Goal: Task Accomplishment & Management: Use online tool/utility

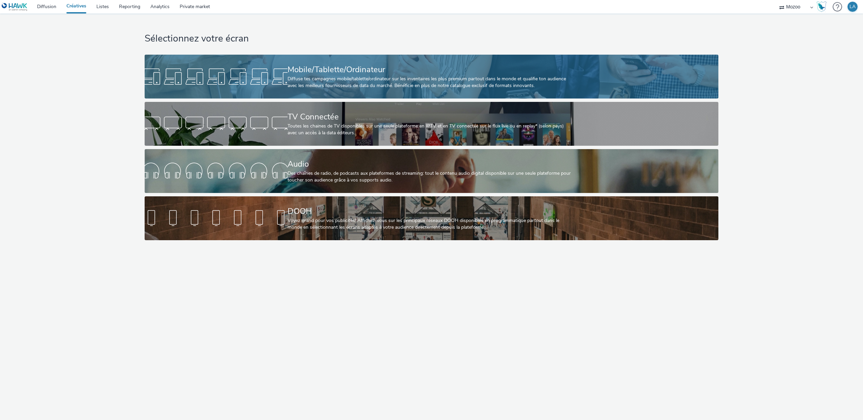
click at [245, 68] on div at bounding box center [216, 77] width 143 height 22
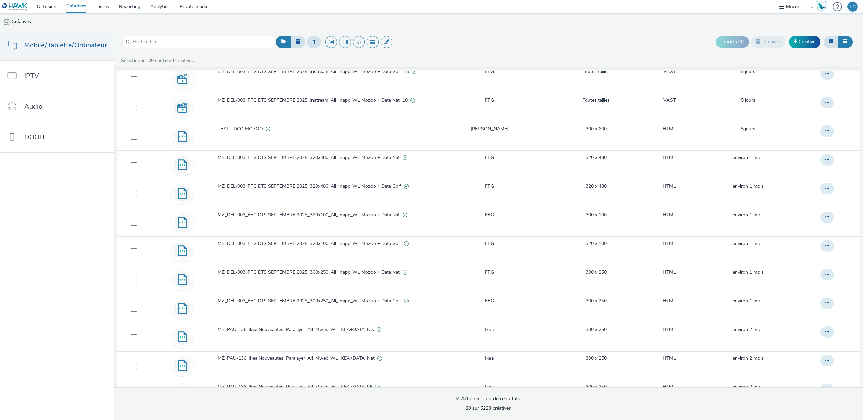
scroll to position [238, 0]
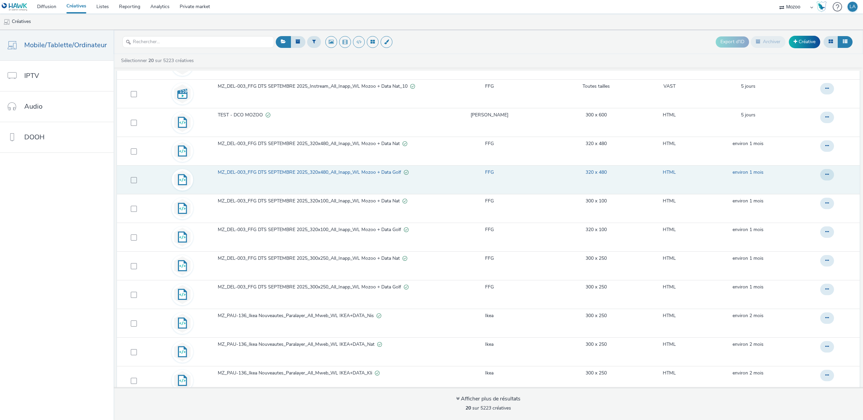
click at [327, 174] on span "MZ_DEL-003_FFG DTS SEPTEMBRE 2025_320x480_All_Inapp_WL Mozoo + Data Golf" at bounding box center [311, 172] width 186 height 7
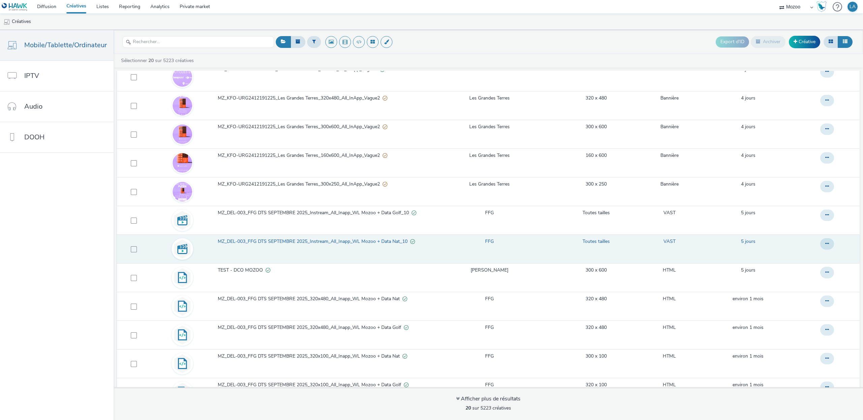
scroll to position [91, 0]
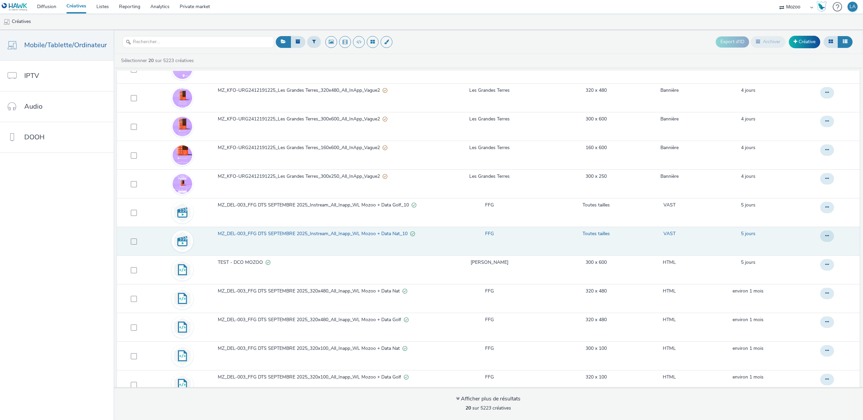
click at [296, 235] on span "MZ_DEL-003_FFG DTS SEPTEMBRE 2025_Instream_All_Inapp_WL Mozoo + Data Nat_10" at bounding box center [314, 233] width 192 height 7
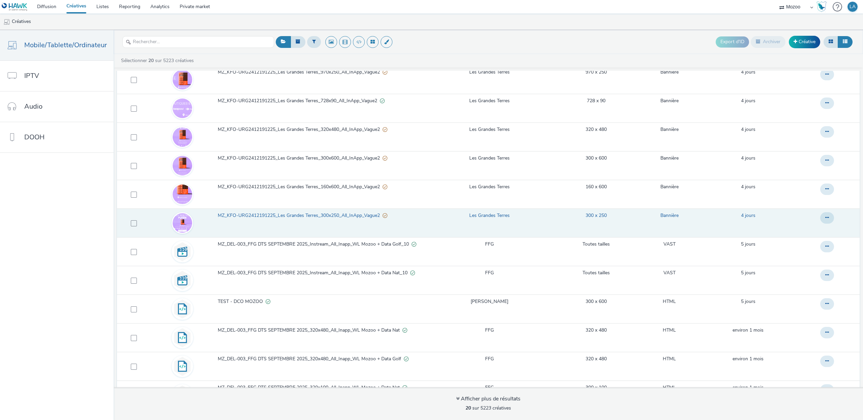
scroll to position [53, 0]
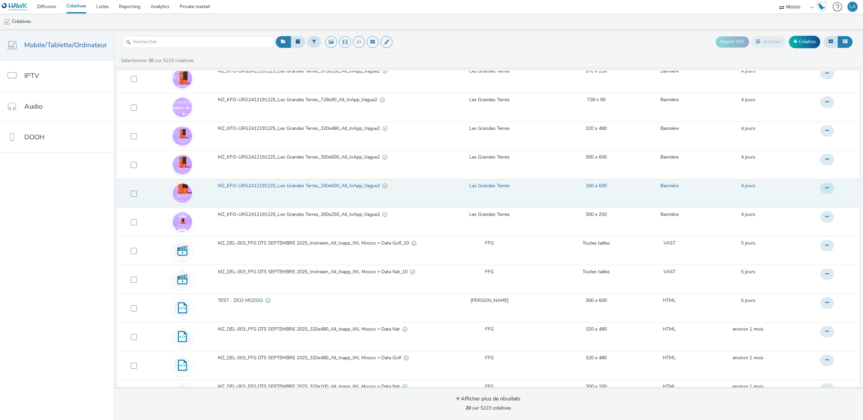
click at [828, 190] on icon at bounding box center [827, 187] width 4 height 5
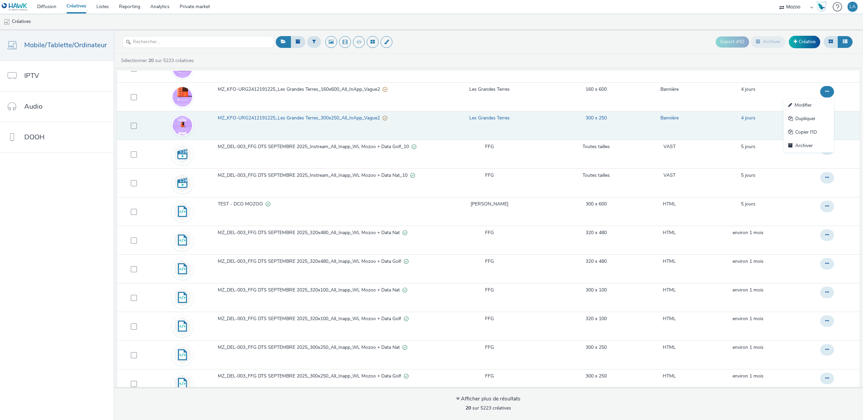
scroll to position [170, 0]
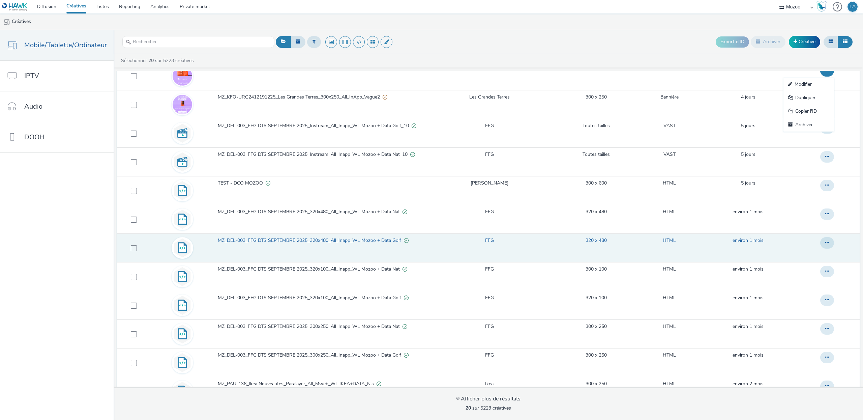
click at [332, 240] on span "MZ_DEL-003_FFG DTS SEPTEMBRE 2025_320x480_All_Inapp_WL Mozoo + Data Golf" at bounding box center [311, 240] width 186 height 7
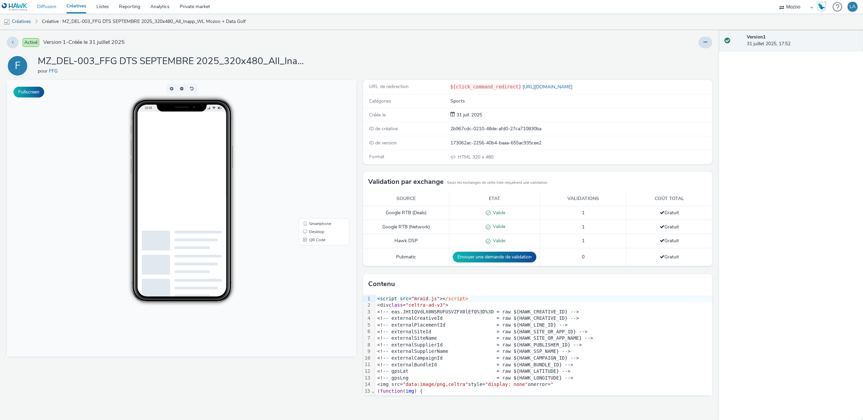
click at [51, 8] on link "Diffusion" at bounding box center [46, 6] width 29 height 13
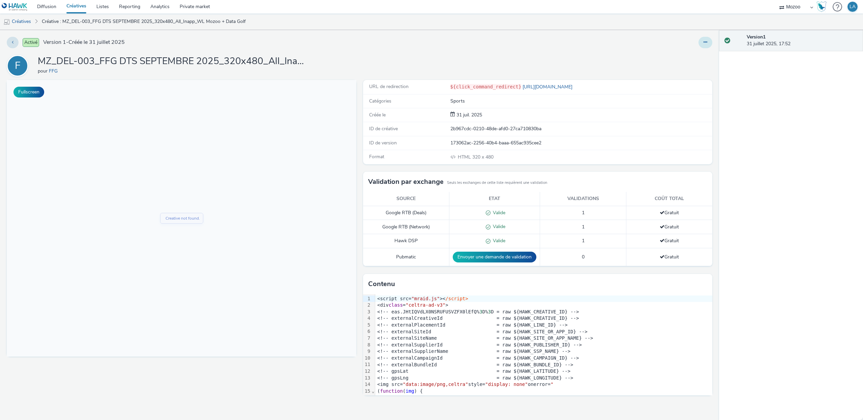
click at [710, 40] on button at bounding box center [706, 42] width 14 height 11
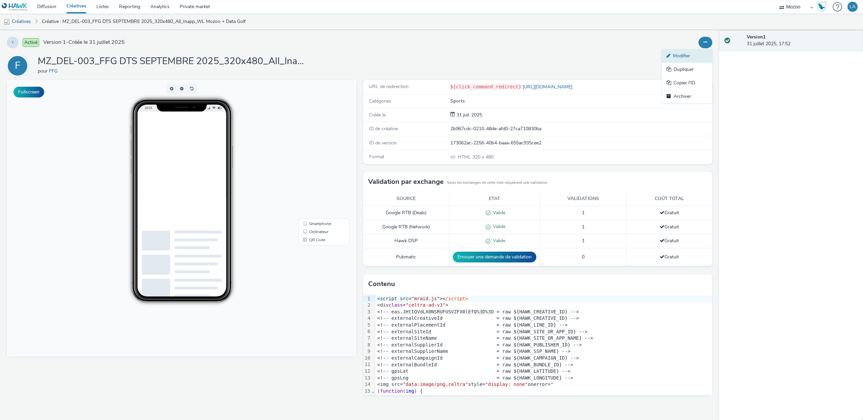
click at [695, 59] on link "Modifier" at bounding box center [687, 55] width 51 height 13
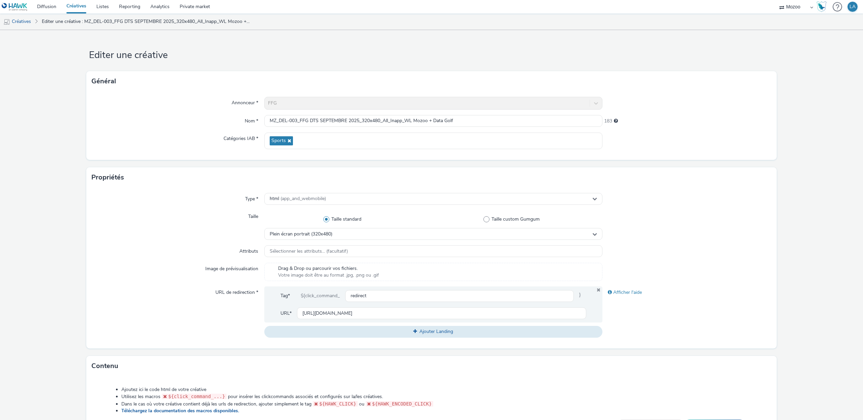
click at [303, 190] on div "Type * html (app_and_webmobile) Taille Taille standard Taille custom Gumgum Ple…" at bounding box center [431, 267] width 690 height 161
click at [303, 197] on span "(app_and_webmobile)" at bounding box center [303, 198] width 46 height 6
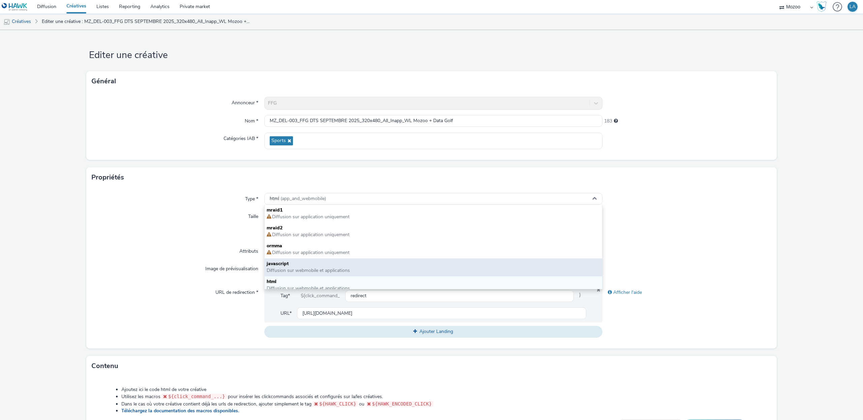
scroll to position [4, 0]
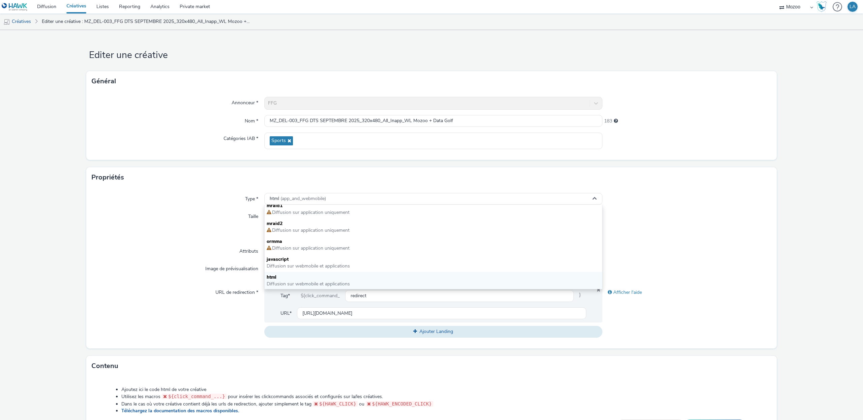
click at [152, 241] on div "Type * html (app_and_webmobile) mraid1 Diffusion sur application uniquement mra…" at bounding box center [431, 267] width 690 height 161
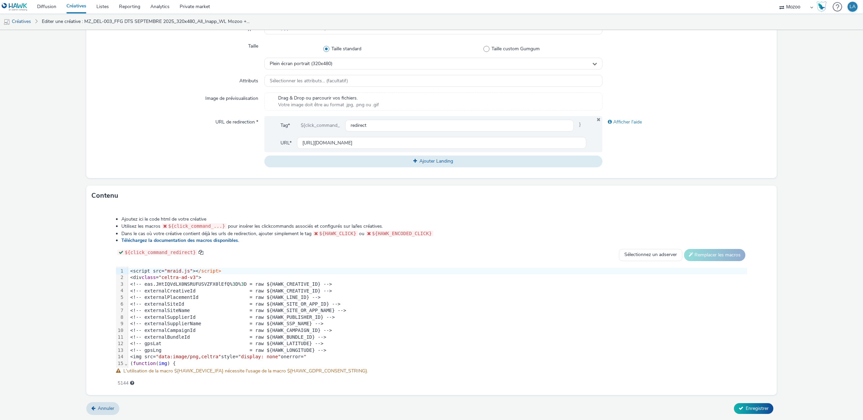
scroll to position [0, 0]
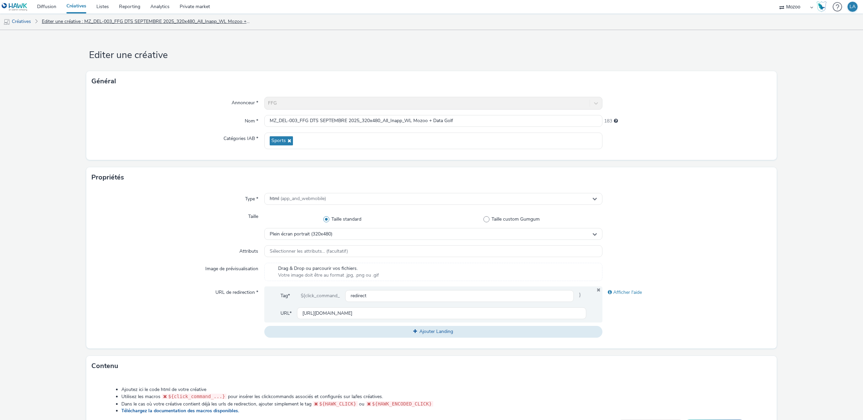
click at [89, 26] on link "Editer une créative : MZ_DEL-003_FFG DTS SEPTEMBRE 2025_320x480_All_Inapp_WL Mo…" at bounding box center [146, 21] width 216 height 16
click at [130, 22] on link "Editer une créative : MZ_DEL-003_FFG DTS SEPTEMBRE 2025_320x480_All_Inapp_WL Mo…" at bounding box center [146, 21] width 216 height 16
click at [289, 204] on div "html (app_and_webmobile)" at bounding box center [433, 199] width 338 height 12
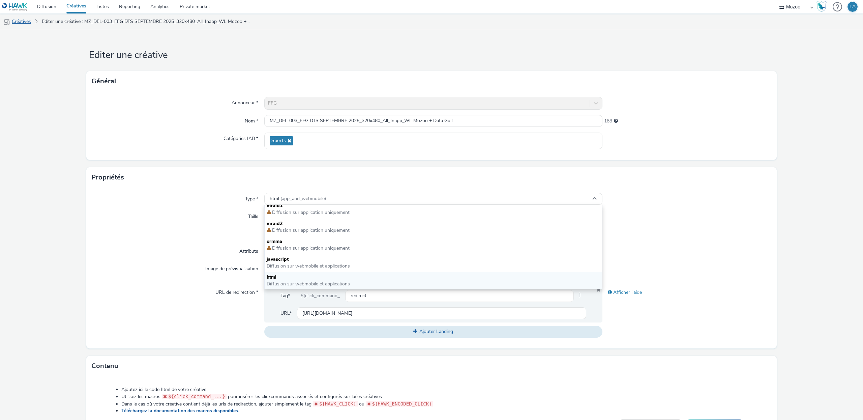
click at [25, 18] on link "Créatives" at bounding box center [17, 21] width 34 height 16
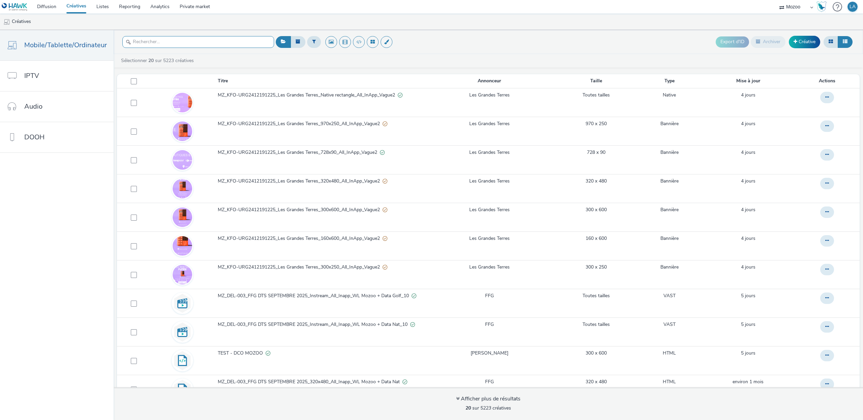
click at [197, 42] on input "text" at bounding box center [198, 42] width 152 height 12
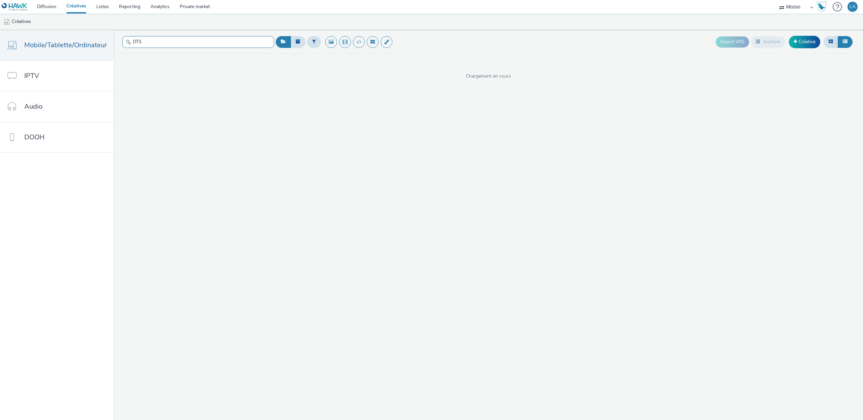
type input "DTS"
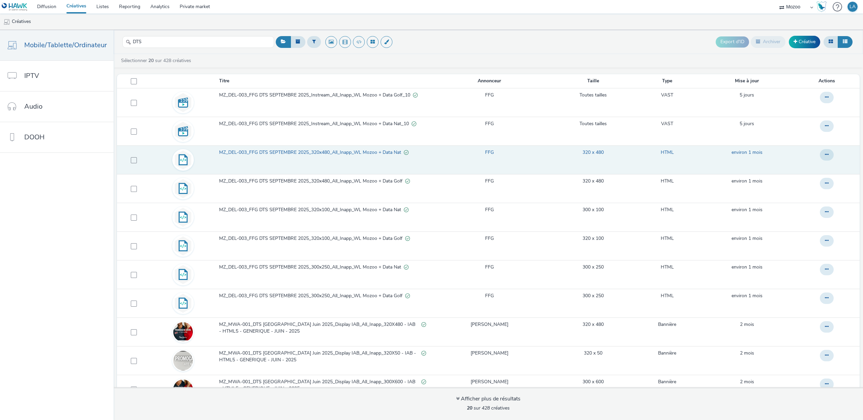
click at [288, 150] on span "MZ_DEL-003_FFG DTS SEPTEMBRE 2025_320x480_All_Inapp_WL Mozoo + Data Nat" at bounding box center [311, 152] width 185 height 7
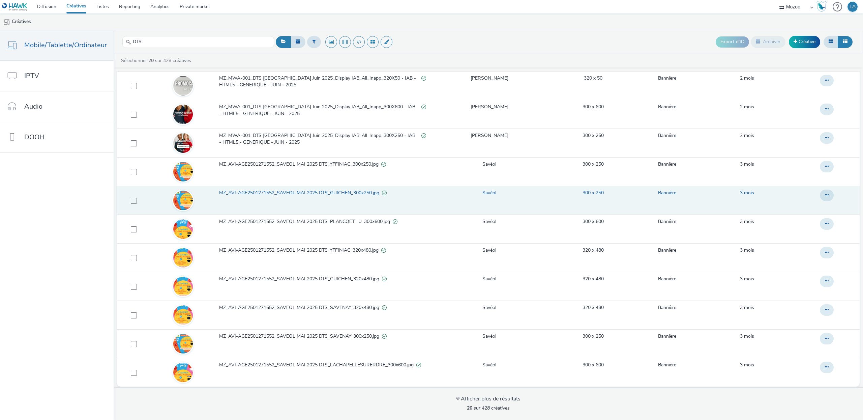
scroll to position [2, 0]
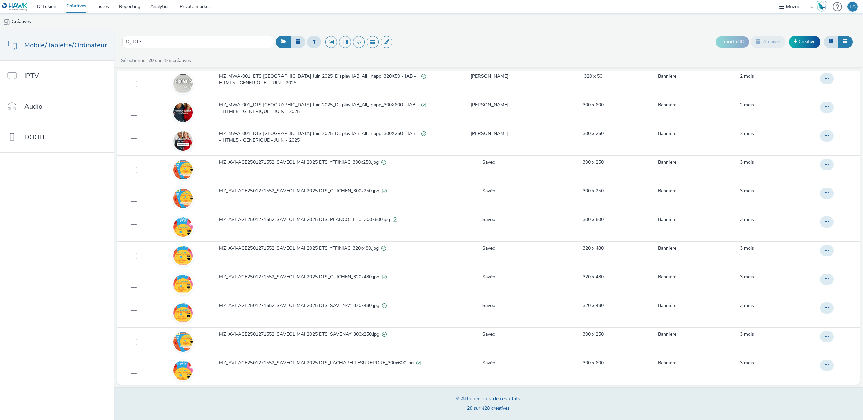
click at [474, 413] on div "Afficher plus de résultats 20 sur 428 créatives" at bounding box center [488, 404] width 64 height 18
click at [479, 402] on div "Afficher plus de résultats" at bounding box center [488, 399] width 64 height 8
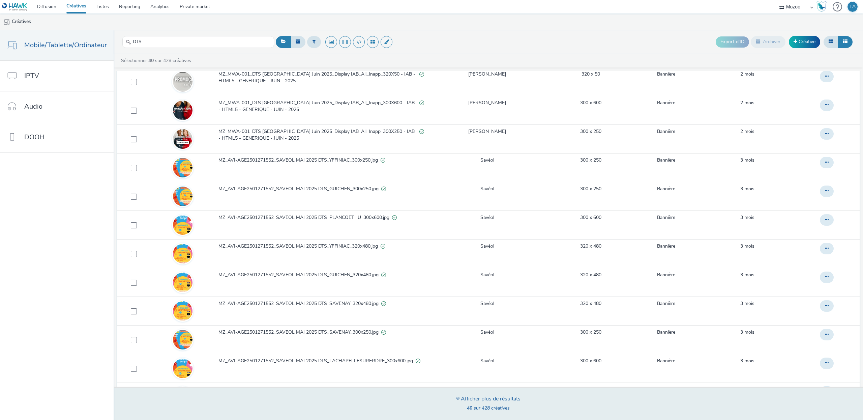
click at [479, 402] on div "Afficher plus de résultats" at bounding box center [488, 399] width 64 height 8
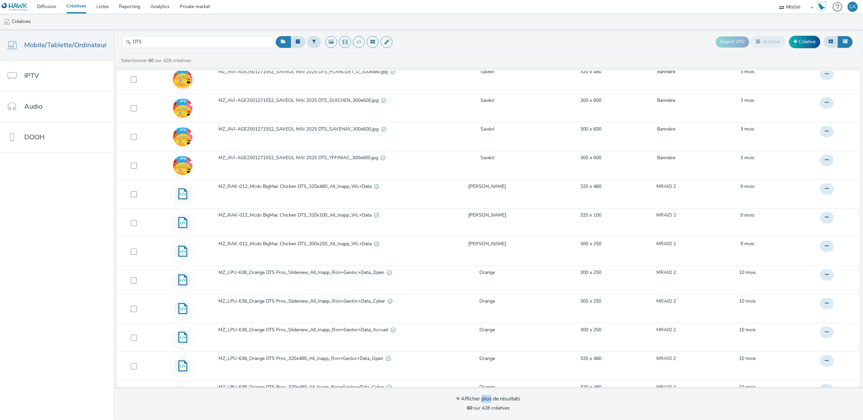
scroll to position [668, 0]
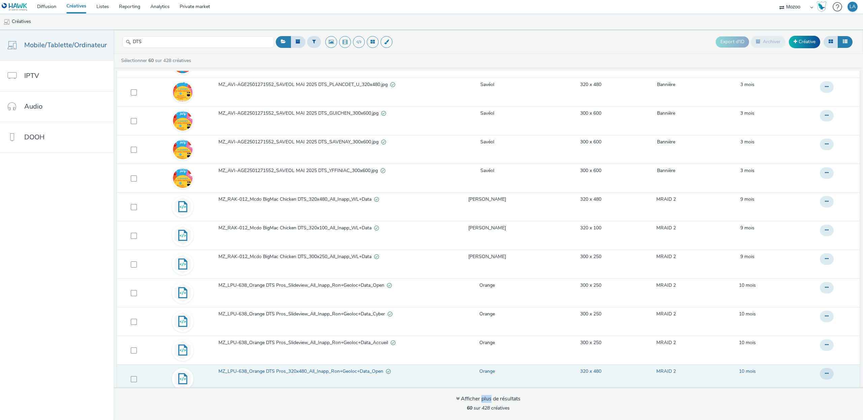
click at [297, 375] on span "MZ_LPU-638_Orange DTS Pros_320x480_All_Inapp_Ron+Geoloc+Data_Open" at bounding box center [302, 371] width 168 height 7
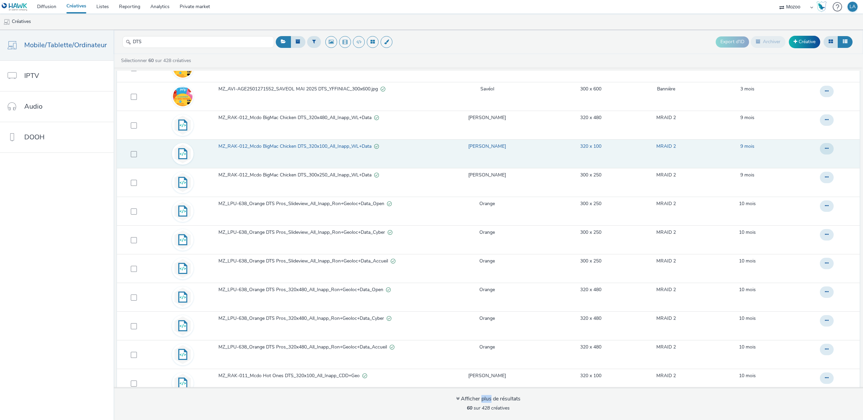
scroll to position [757, 0]
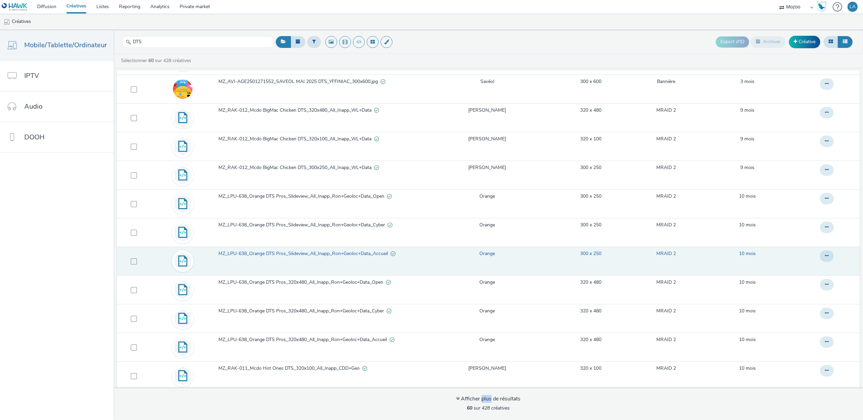
click at [274, 256] on span "MZ_LPU-638_Orange DTS Pros_Slideview_All_Inapp_Ron+Geoloc+Data_Accueil" at bounding box center [304, 253] width 172 height 7
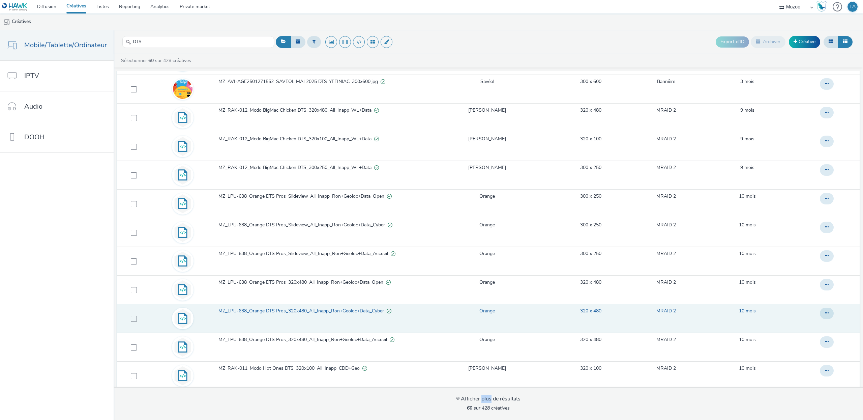
click at [294, 313] on span "MZ_LPU-638_Orange DTS Pros_320x480_All_Inapp_Ron+Geoloc+Data_Cyber" at bounding box center [302, 310] width 168 height 7
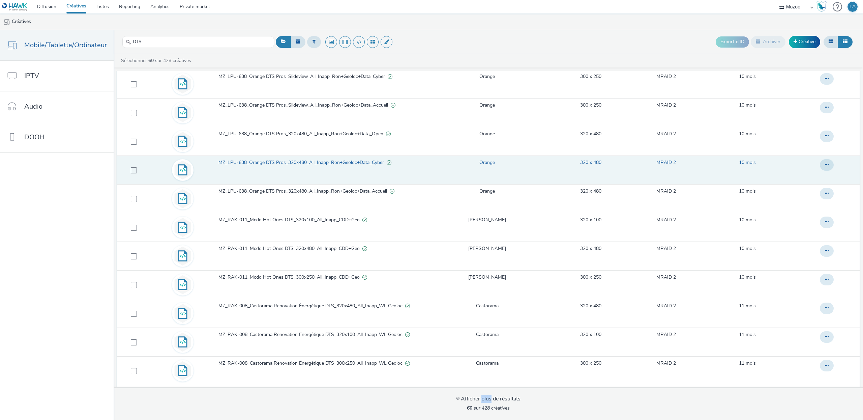
scroll to position [905, 0]
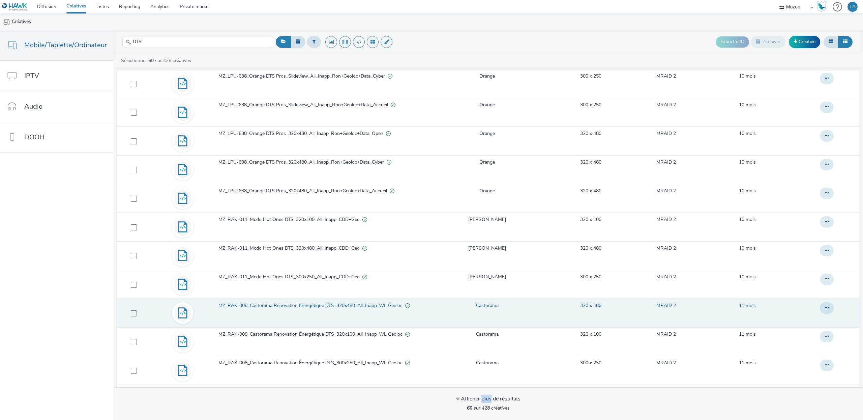
click at [285, 309] on span "MZ_RAK-008_Castorama Renovation Énergétique DTS_320x480_All_Inapp_WL Geoloc" at bounding box center [311, 305] width 187 height 7
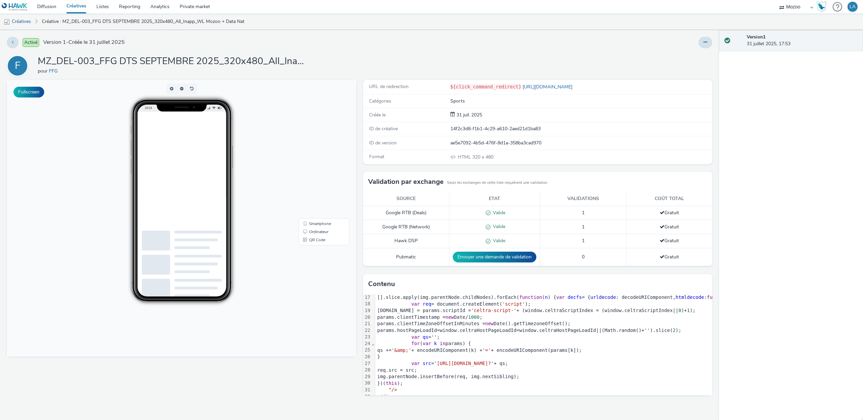
scroll to position [119, 0]
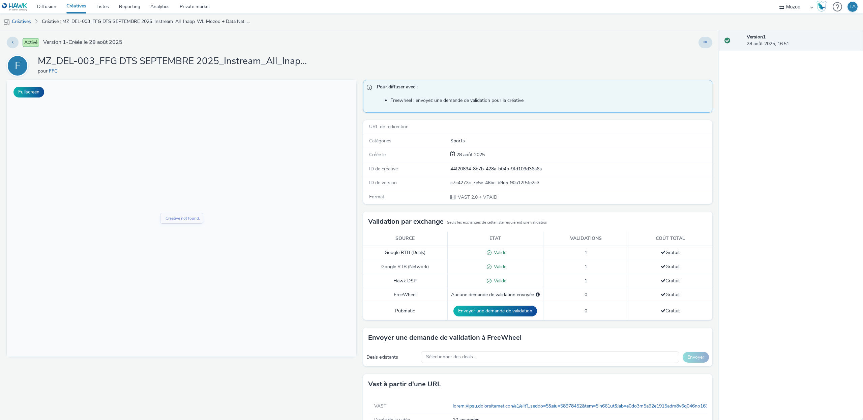
scroll to position [22, 0]
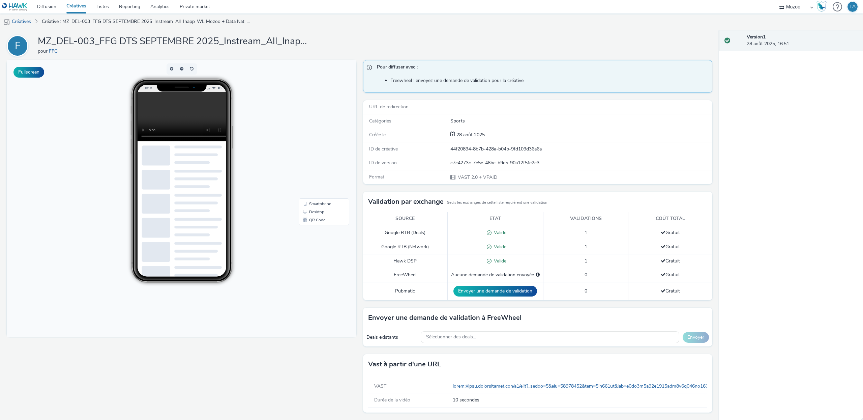
click at [173, 115] on video at bounding box center [186, 117] width 99 height 50
click at [191, 68] on button "button" at bounding box center [192, 68] width 10 height 11
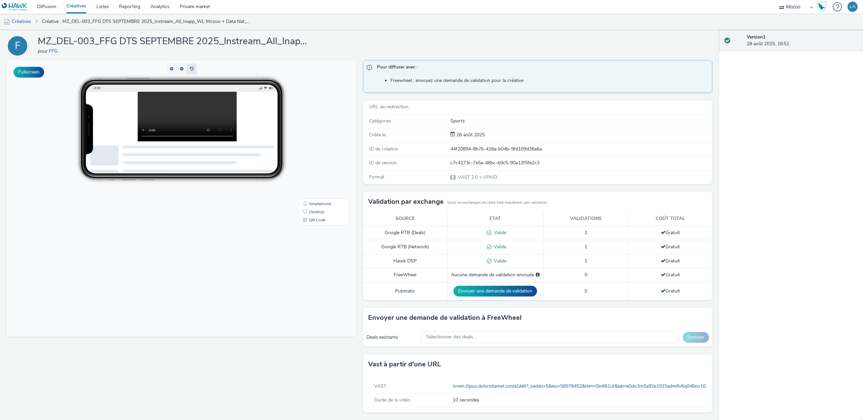
click at [191, 68] on span "button" at bounding box center [191, 69] width 3 height 4
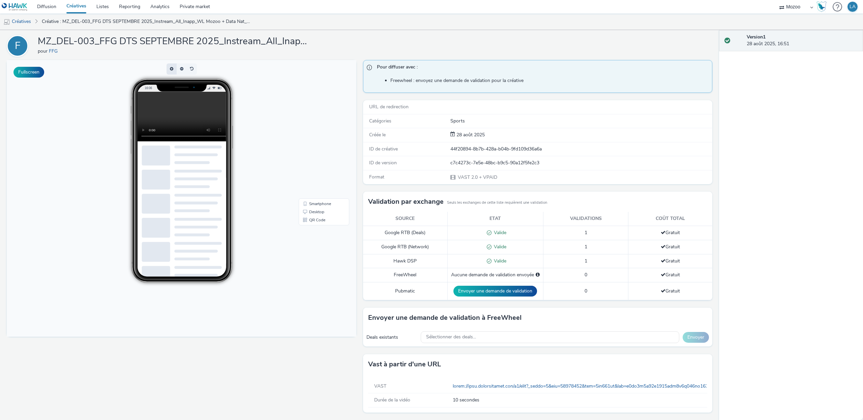
click at [174, 69] on button "button" at bounding box center [172, 68] width 10 height 11
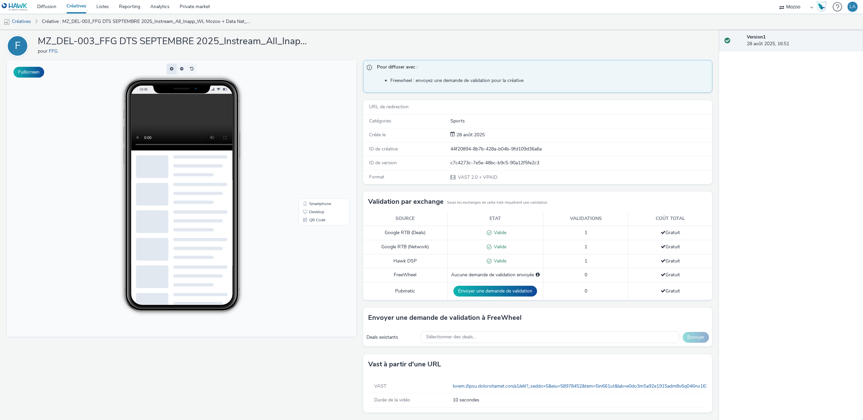
click at [174, 70] on span "button" at bounding box center [174, 70] width 0 height 0
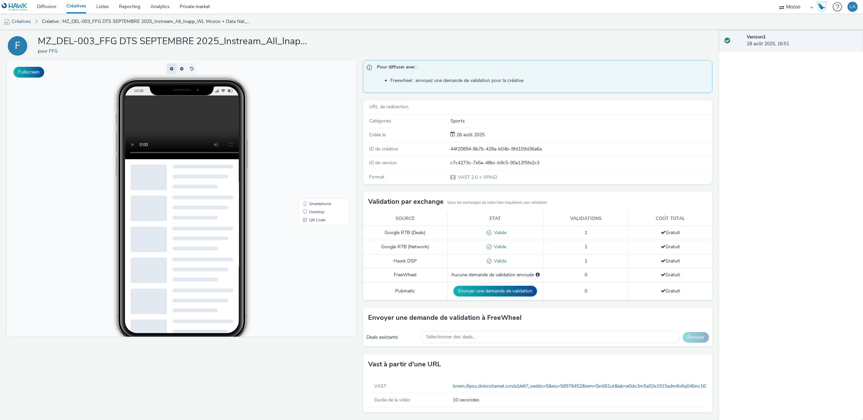
click at [174, 69] on button "button" at bounding box center [172, 68] width 10 height 11
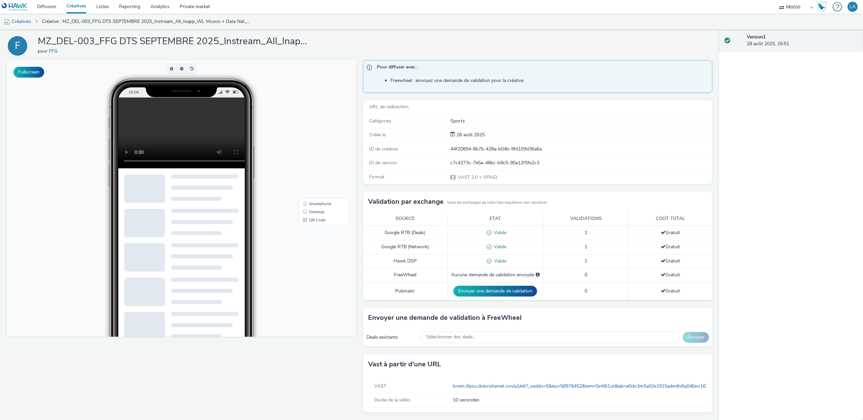
click at [224, 128] on div at bounding box center [181, 132] width 126 height 71
click at [311, 213] on link "Desktop" at bounding box center [324, 212] width 48 height 8
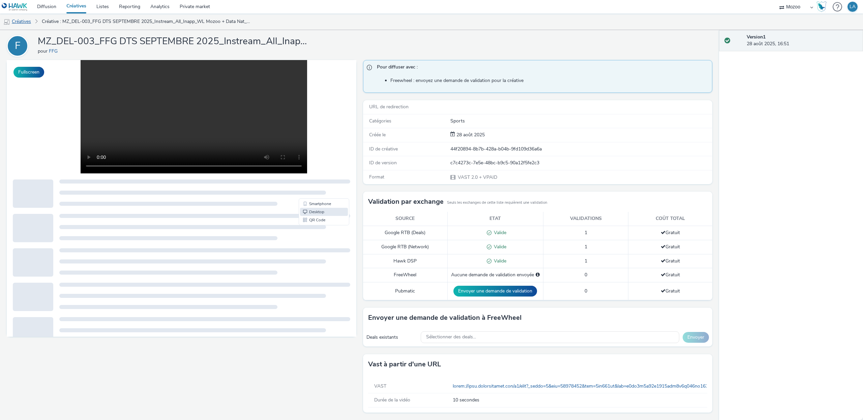
click at [25, 24] on link "Créatives" at bounding box center [17, 21] width 34 height 16
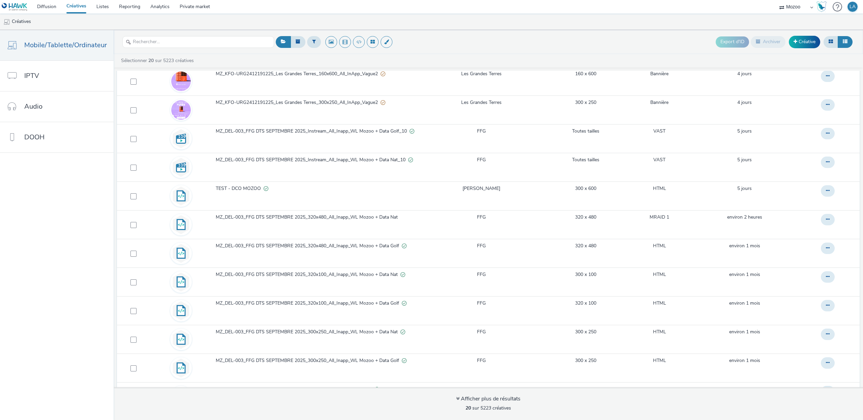
scroll to position [277, 0]
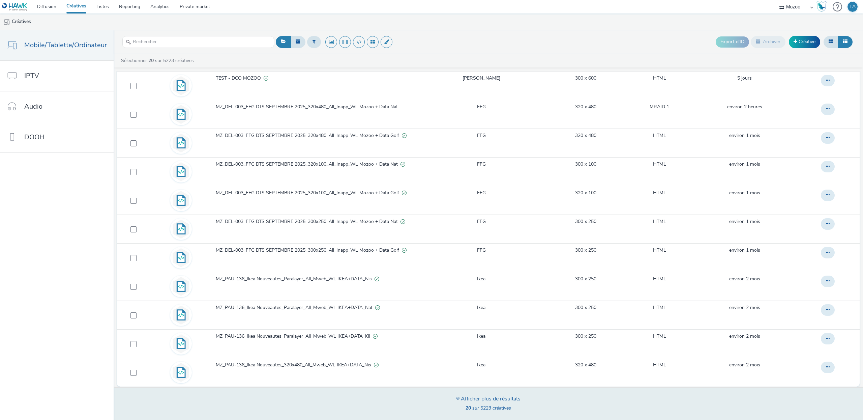
click at [495, 397] on div "Afficher plus de résultats" at bounding box center [488, 399] width 64 height 8
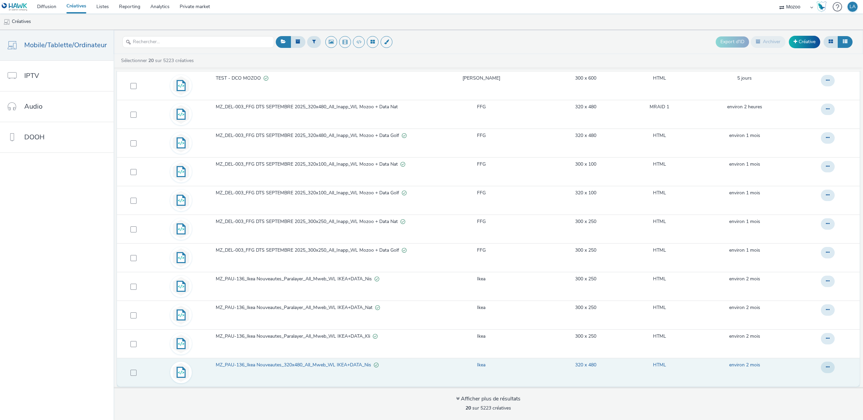
click at [304, 361] on td "MZ_PAU-136_Ikea Nouveautes_320x480_All_Mweb_WL IKEA+DATA_Nis" at bounding box center [317, 372] width 204 height 29
click at [301, 363] on span "MZ_PAU-136_Ikea Nouveautes_320x480_All_Mweb_WL IKEA+DATA_Nis" at bounding box center [295, 364] width 158 height 7
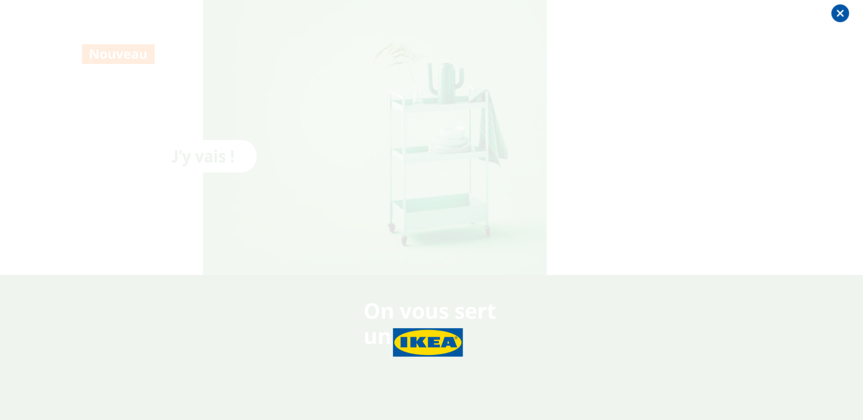
click at [835, 14] on div at bounding box center [822, 13] width 81 height 27
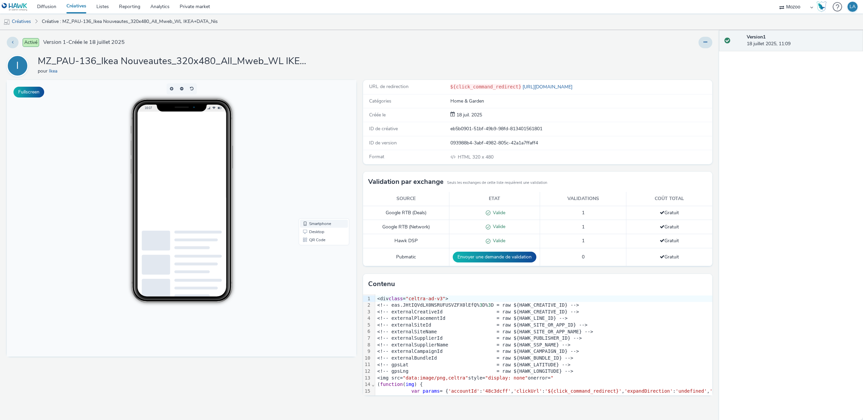
click at [322, 224] on link "Smartphone" at bounding box center [324, 223] width 48 height 8
click at [318, 233] on link "Desktop" at bounding box center [324, 232] width 48 height 8
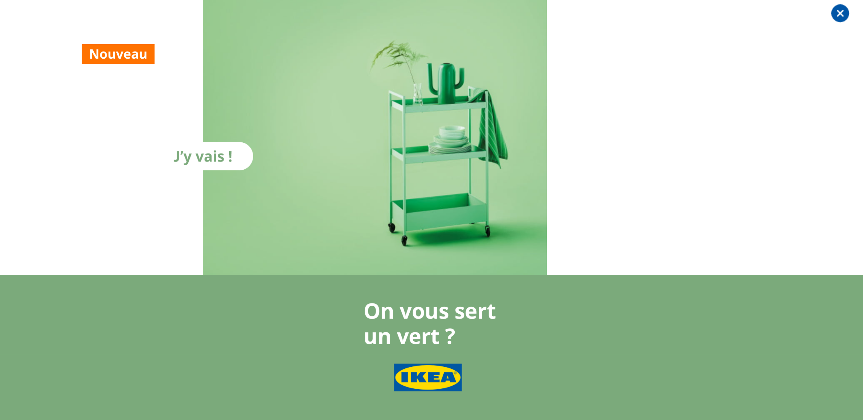
click at [836, 10] on div at bounding box center [822, 13] width 81 height 27
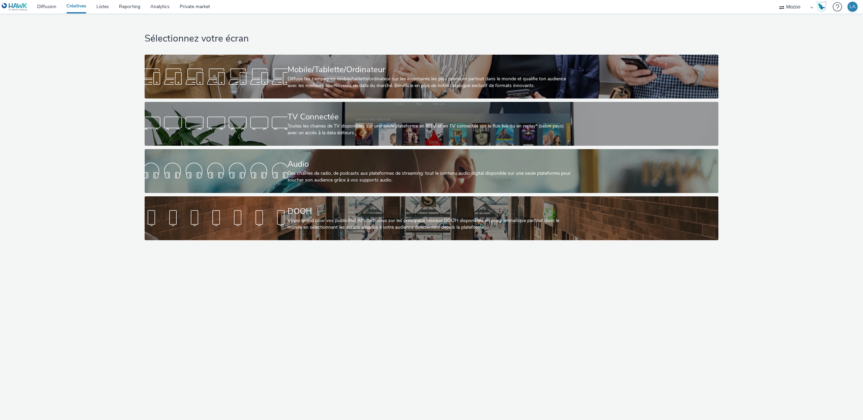
click at [349, 50] on div "Sélectionnez votre écran Mobile/Tablette/Ordinateur Diffuse tes campagnes mobil…" at bounding box center [431, 128] width 579 height 230
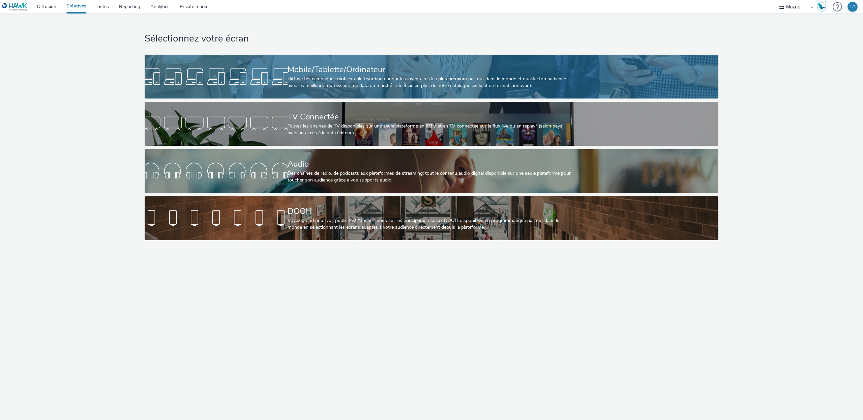
click at [344, 60] on div "Mobile/Tablette/Ordinateur Diffuse tes campagnes mobile/tablette/ordinateur sur…" at bounding box center [431, 77] width 286 height 44
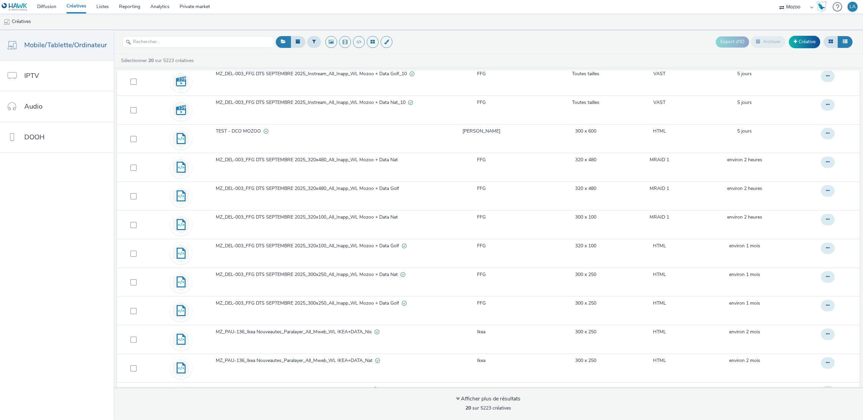
scroll to position [218, 0]
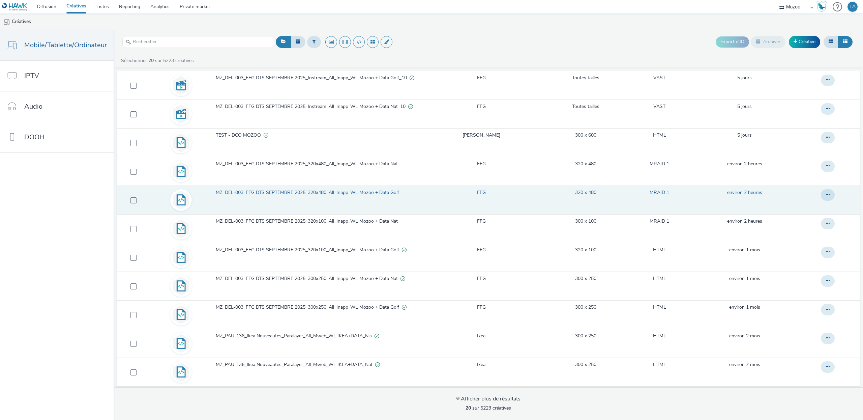
click at [357, 192] on span "MZ_DEL-003_FFG DTS SEPTEMBRE 2025_320x480_All_Inapp_WL Mozoo + Data Golf" at bounding box center [309, 192] width 186 height 7
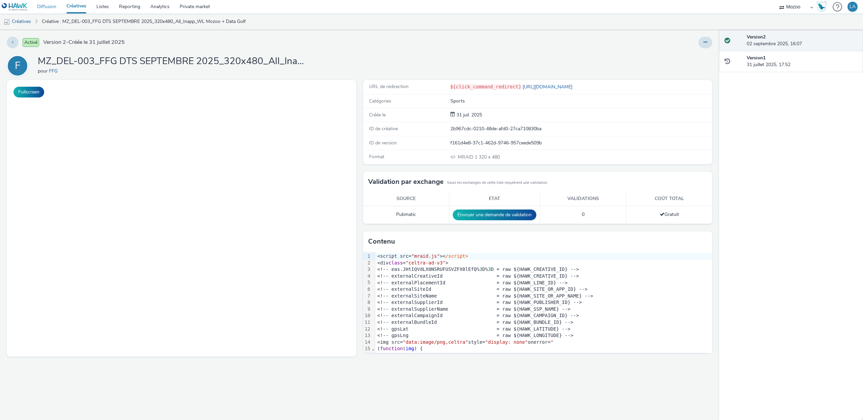
click at [45, 11] on link "Diffusion" at bounding box center [46, 6] width 29 height 13
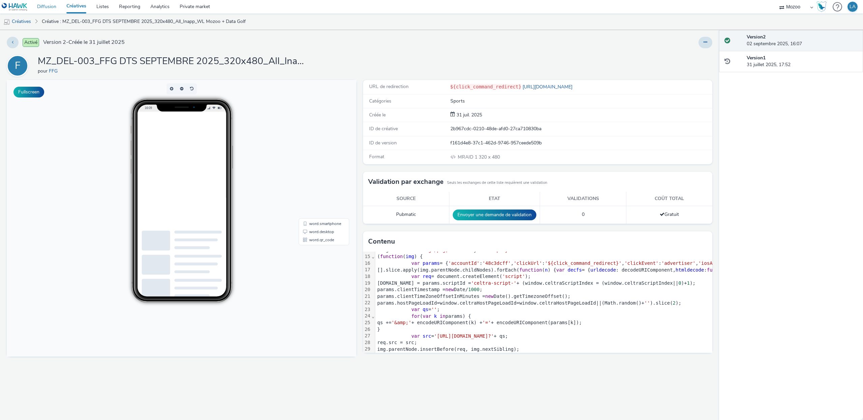
scroll to position [99, 0]
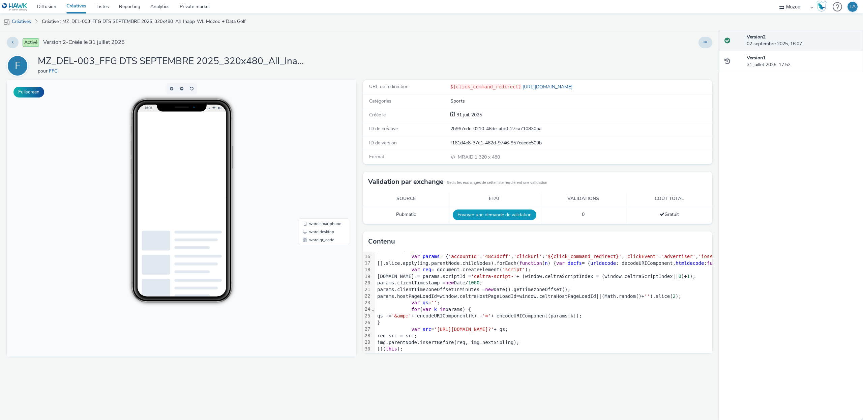
click at [503, 218] on button "Envoyer une demande de validation" at bounding box center [495, 214] width 84 height 11
